Goal: Navigation & Orientation: Find specific page/section

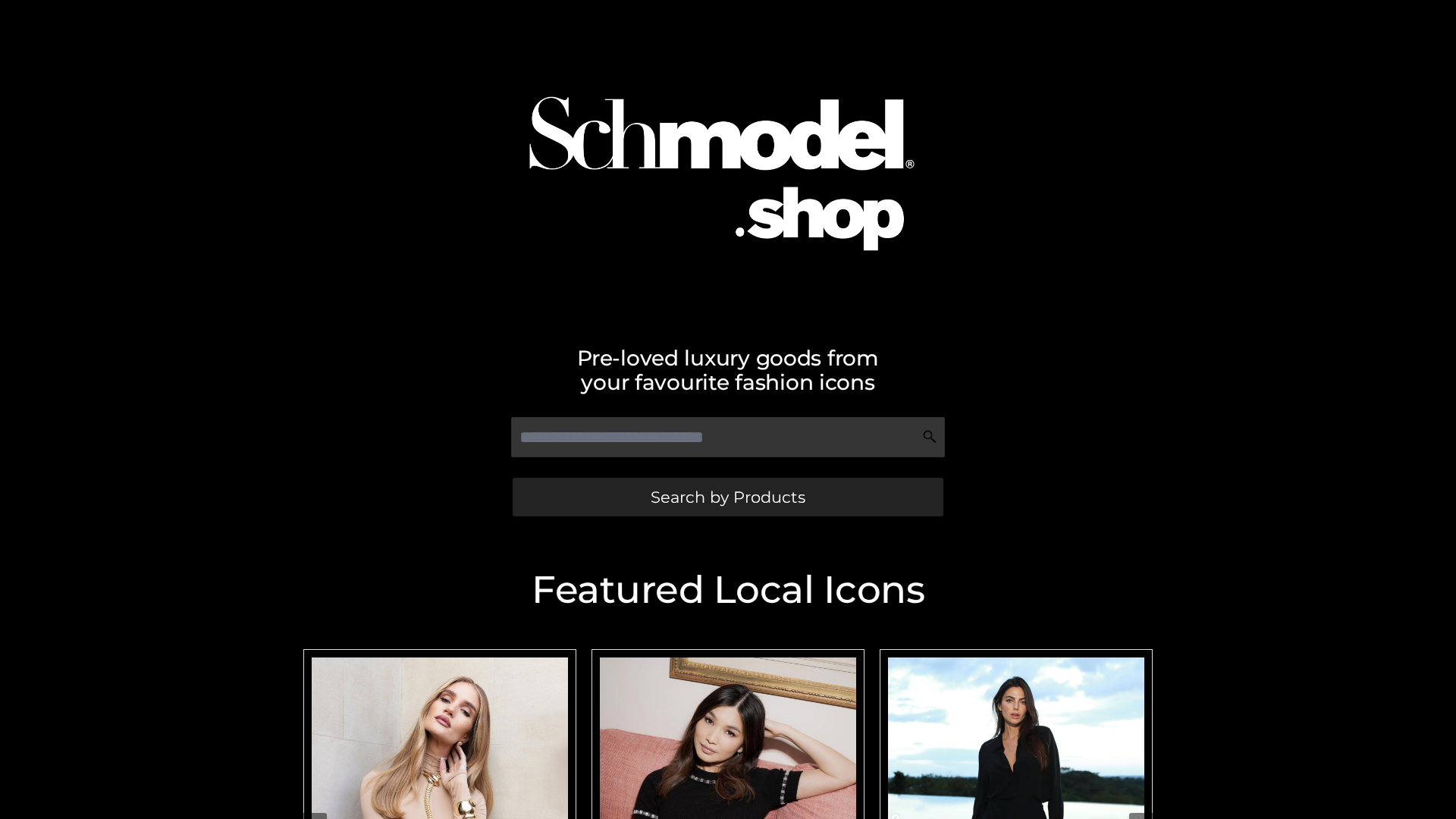
click at [727, 497] on span "Search by Products" at bounding box center [728, 497] width 154 height 16
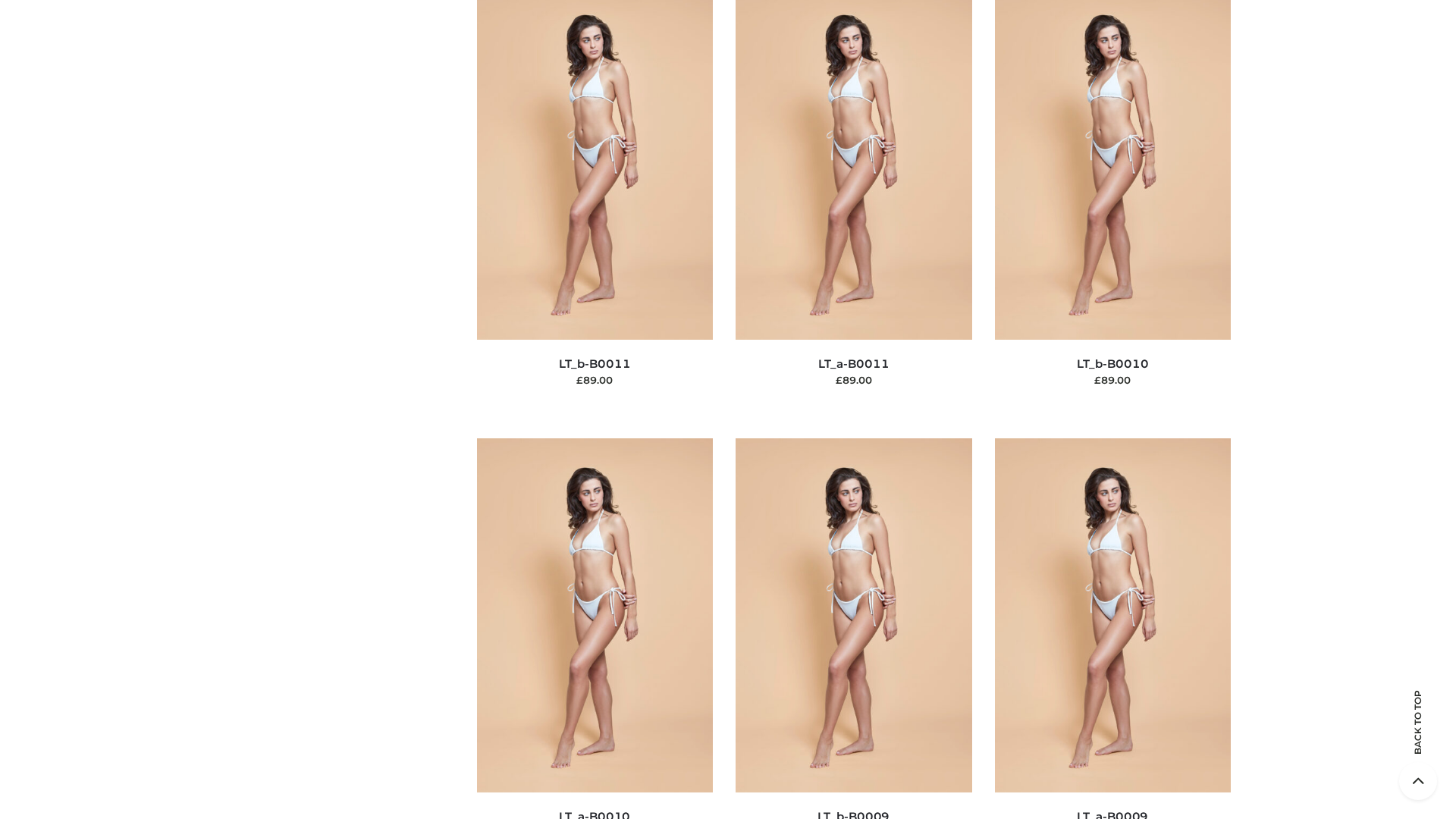
scroll to position [6812, 0]
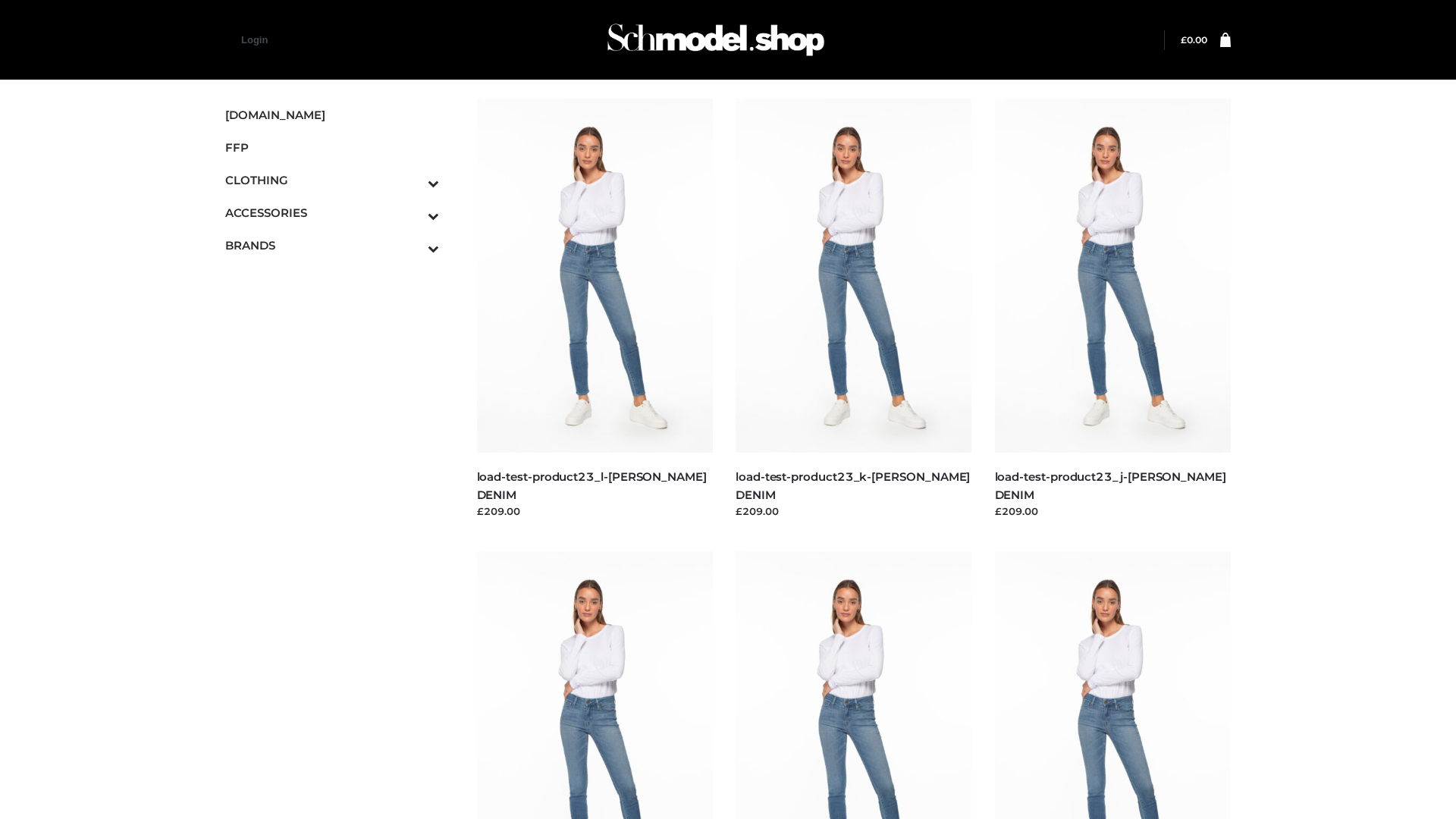
scroll to position [1330, 0]
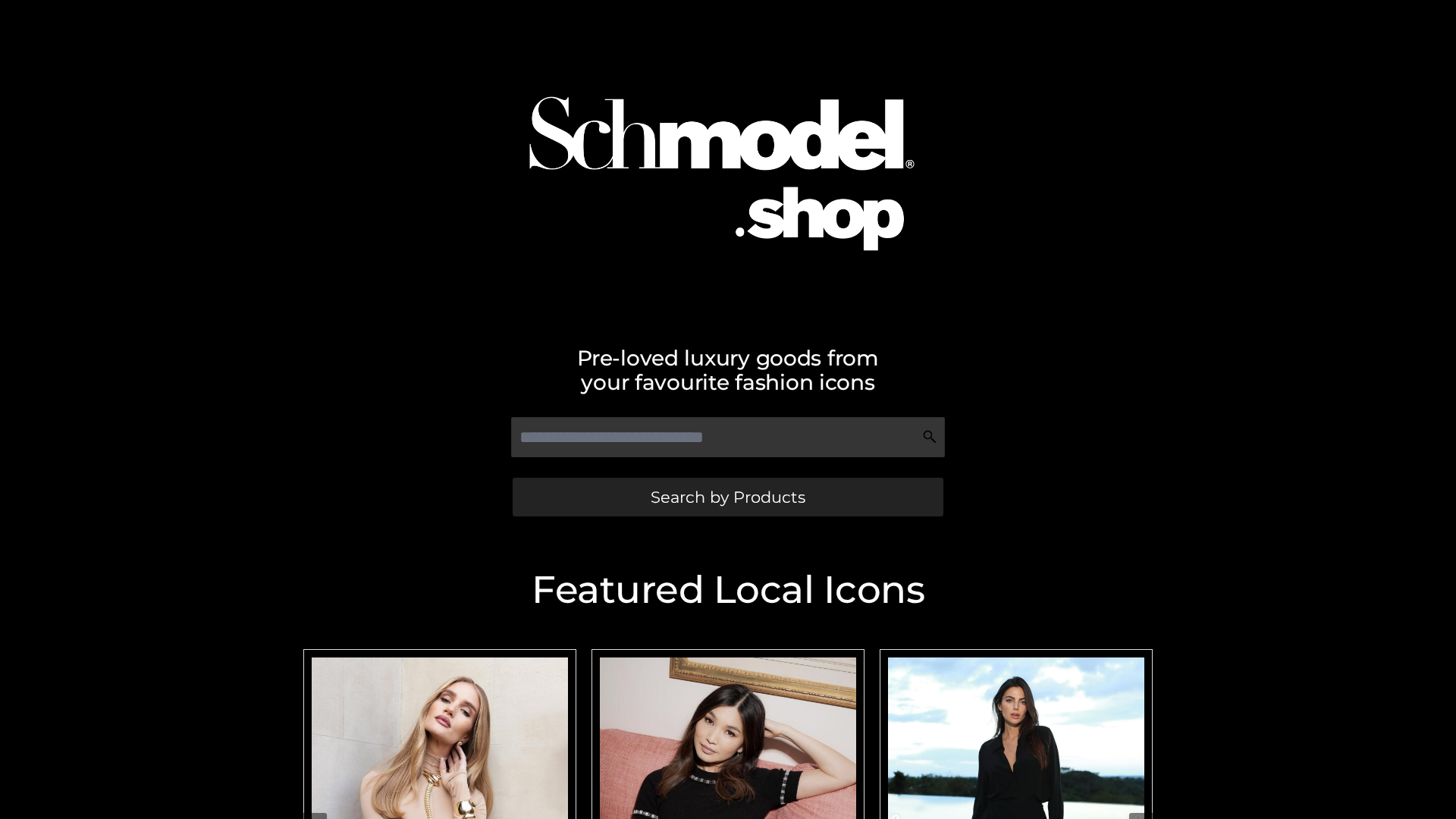
click at [727, 497] on span "Search by Products" at bounding box center [728, 497] width 154 height 16
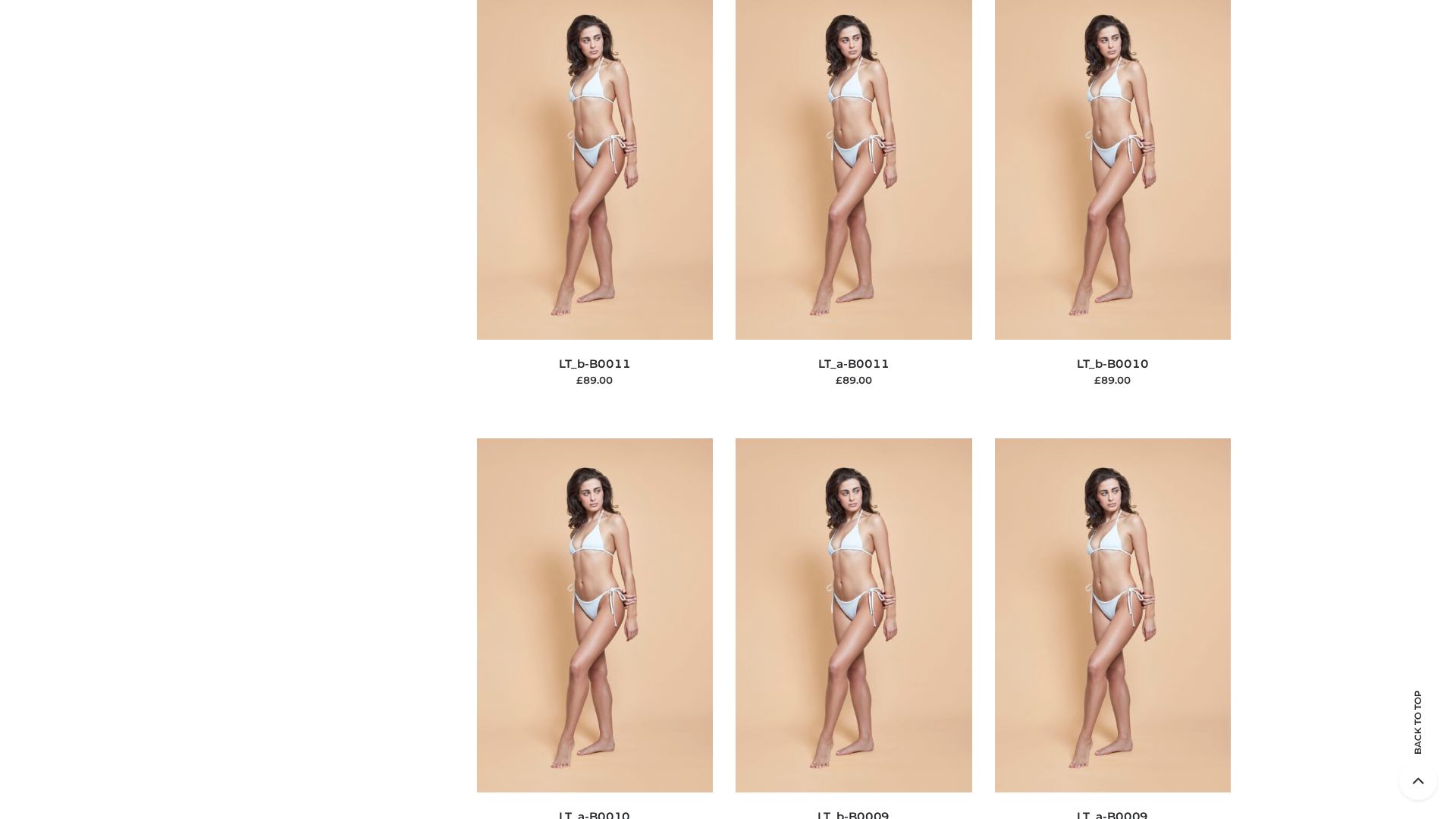
scroll to position [6812, 0]
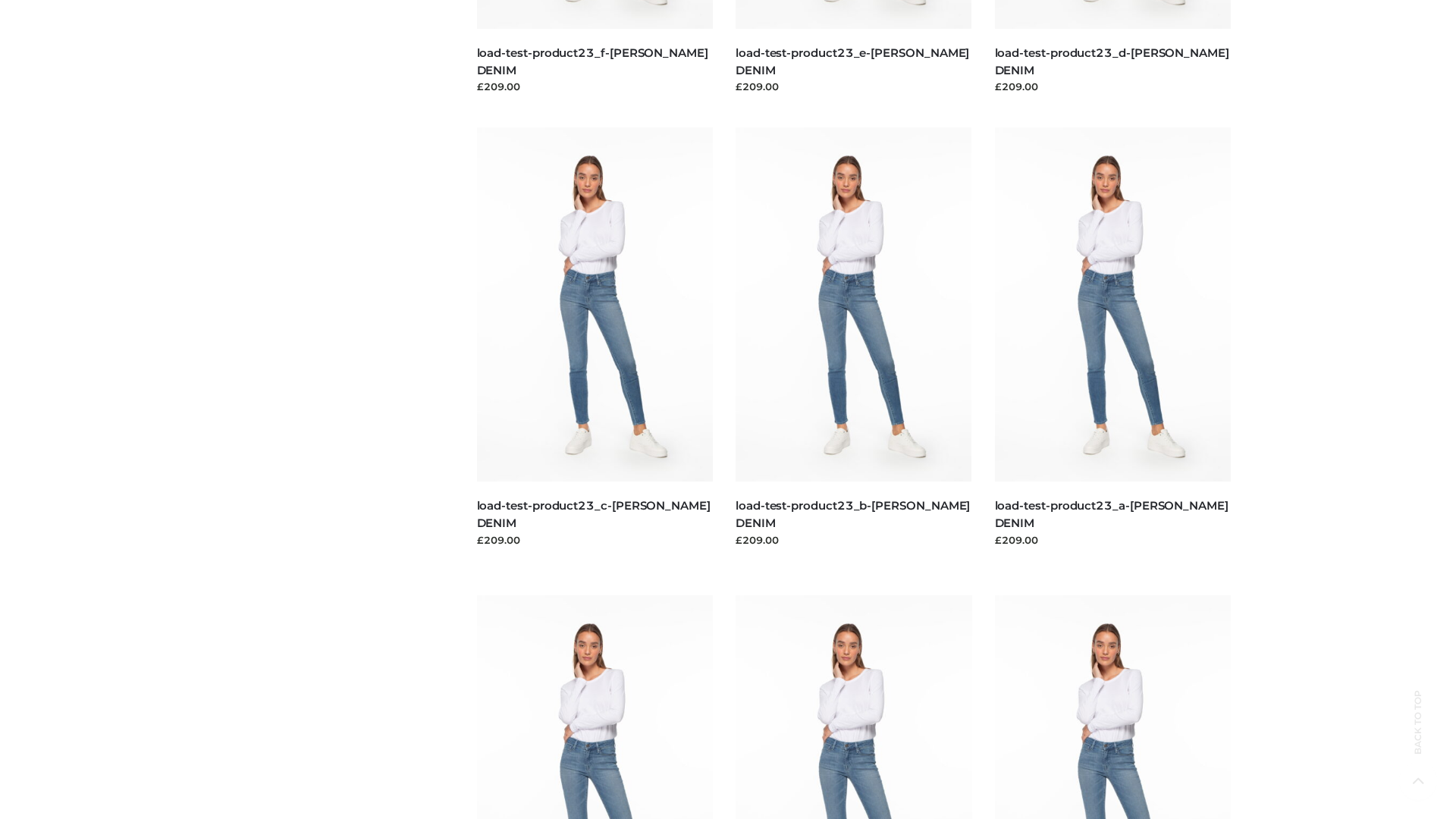
scroll to position [1330, 0]
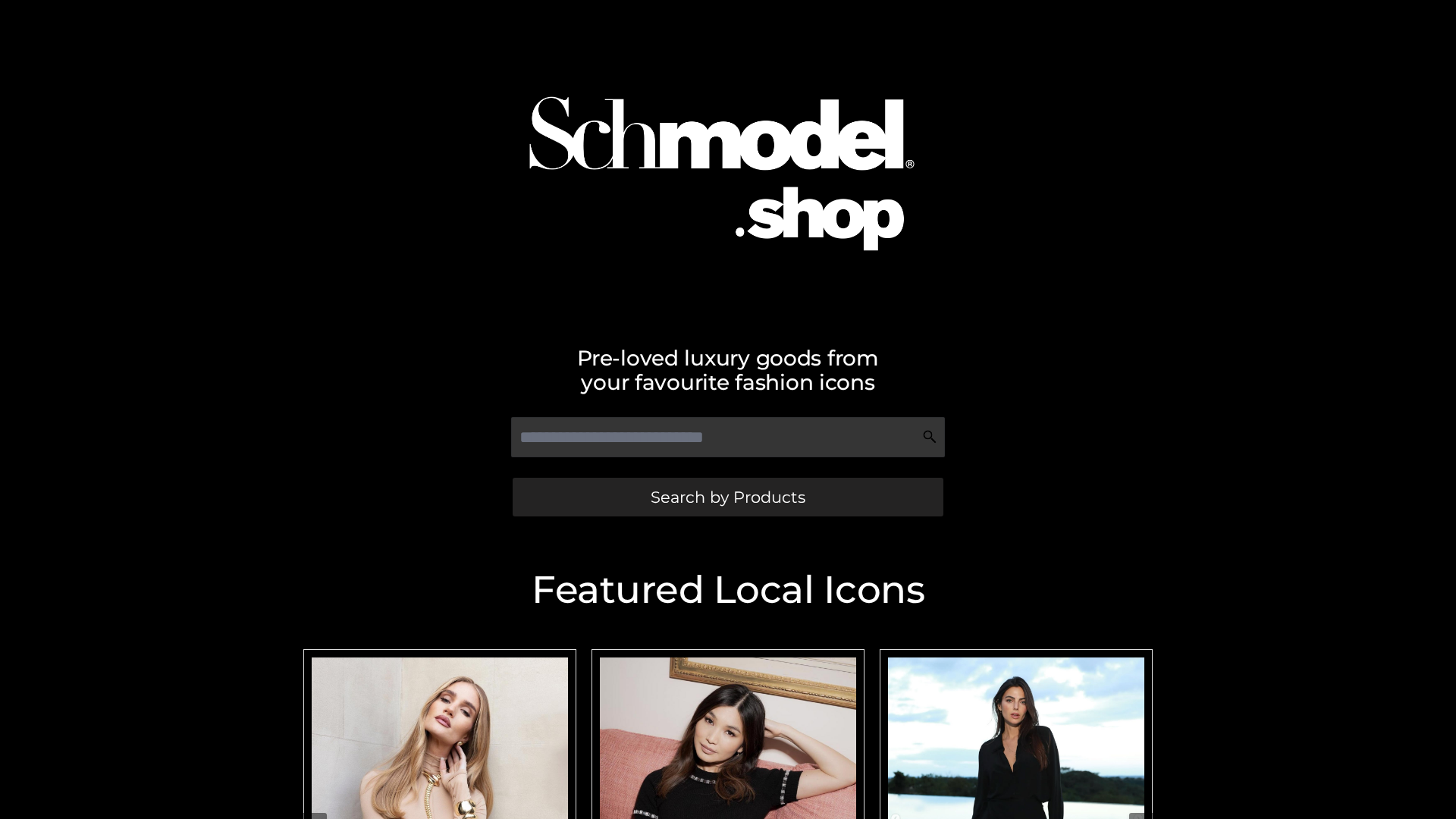
click at [727, 497] on span "Search by Products" at bounding box center [728, 497] width 154 height 16
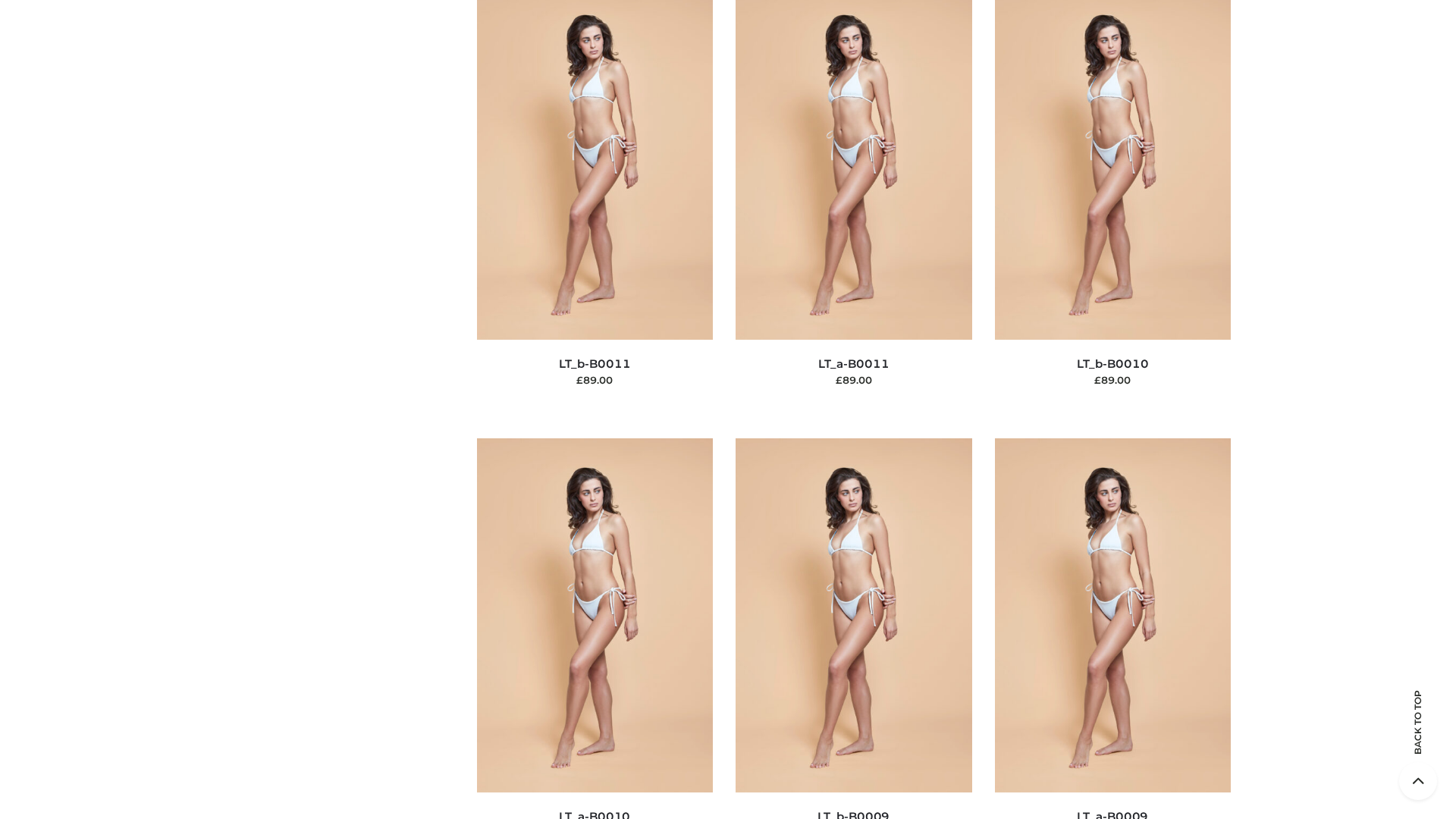
scroll to position [6812, 0]
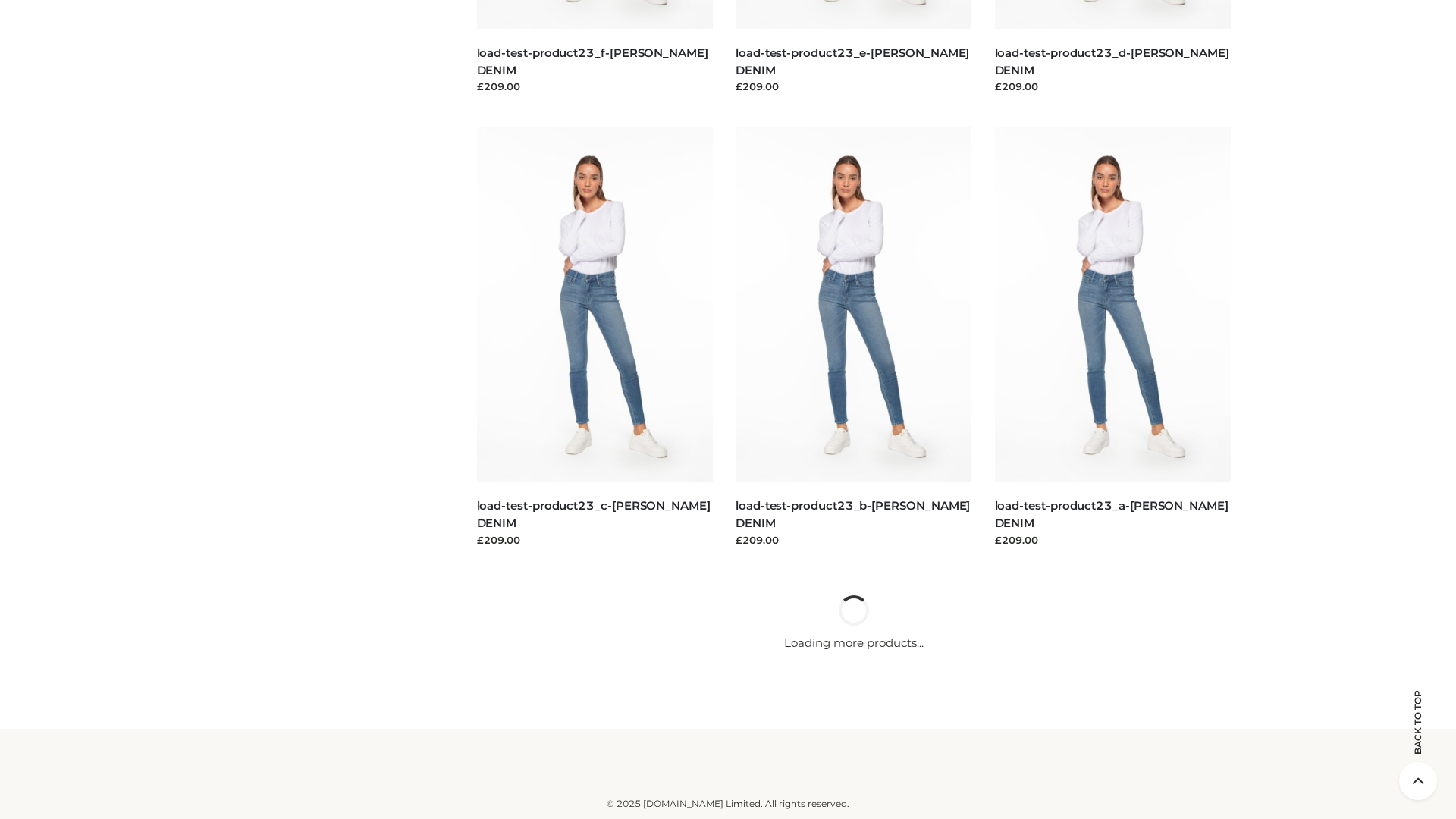
scroll to position [1330, 0]
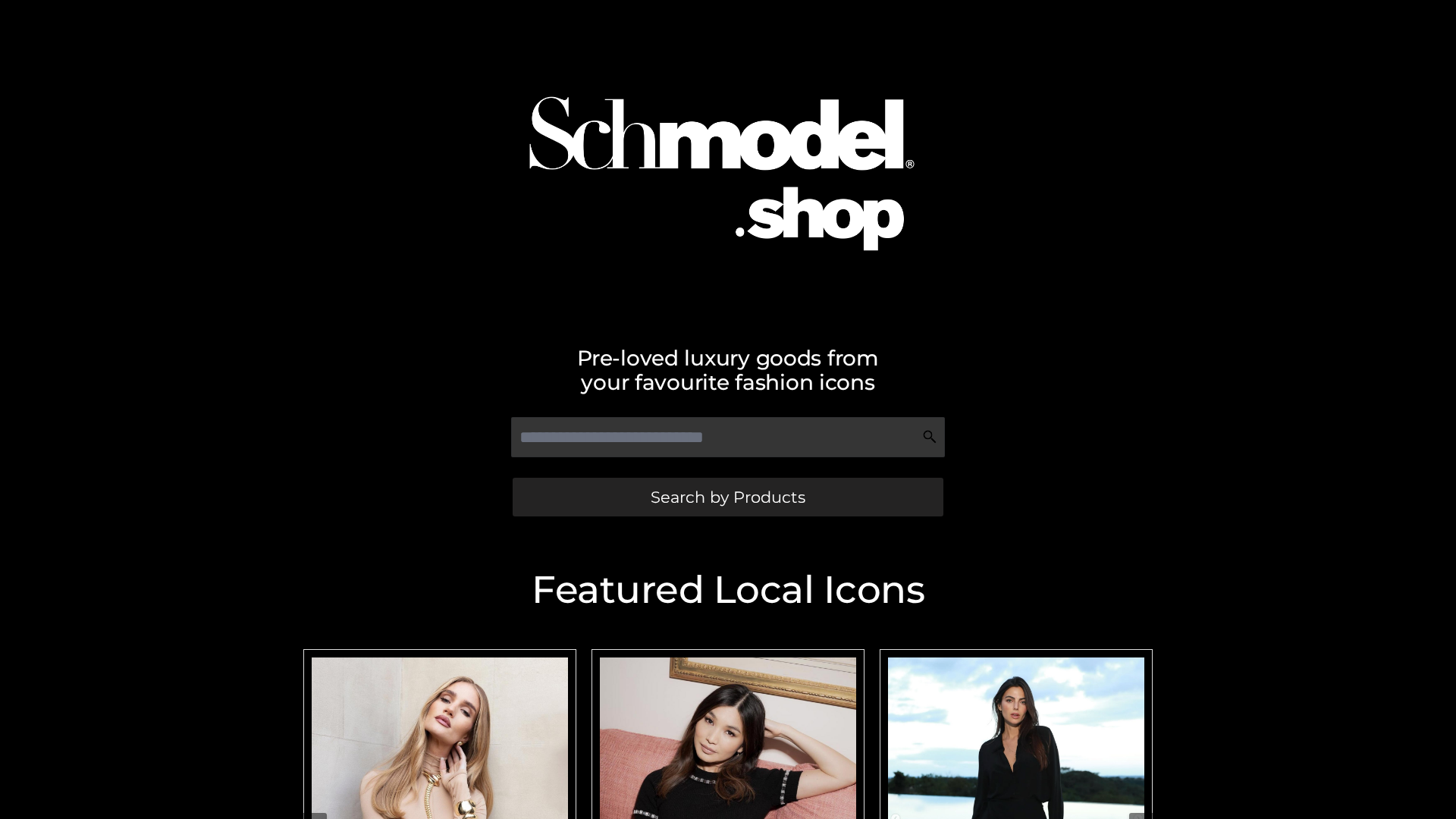
click at [727, 497] on span "Search by Products" at bounding box center [728, 497] width 154 height 16
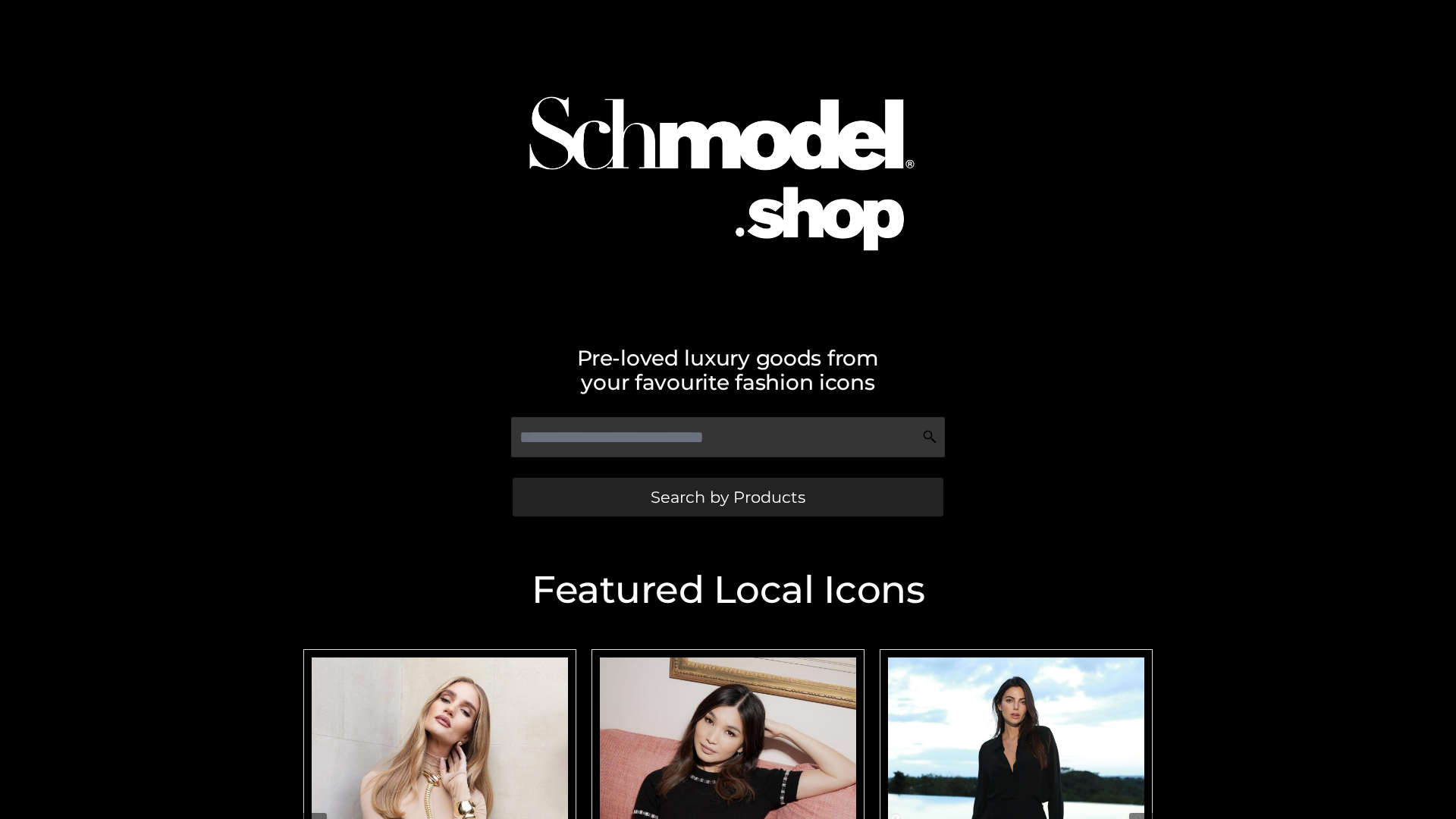
click at [727, 497] on span "Search by Products" at bounding box center [728, 497] width 154 height 16
